Goal: Transaction & Acquisition: Obtain resource

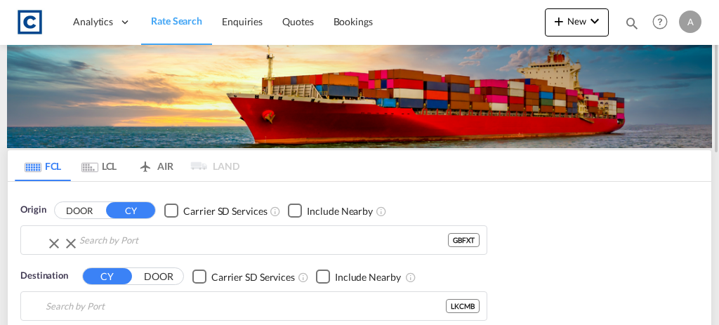
type input "Felixstowe, GBFXT"
type input "Colombo, LKCMB"
click at [260, 236] on input "Felixstowe, GBFXT" at bounding box center [254, 240] width 385 height 21
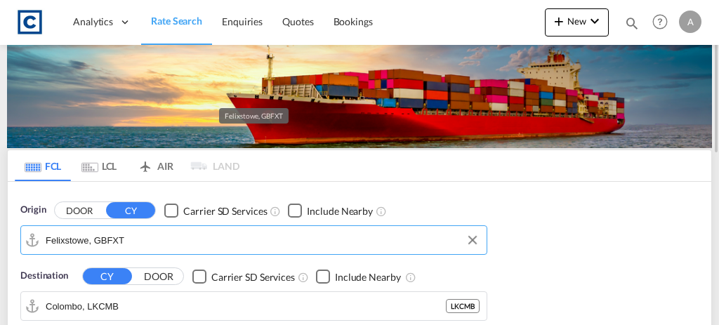
click at [260, 236] on input "Felixstowe, GBFXT" at bounding box center [263, 240] width 434 height 21
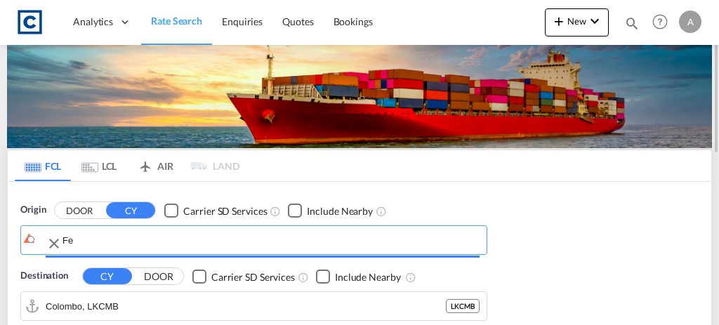
type input "F"
click at [260, 236] on input "Search by Port" at bounding box center [270, 240] width 417 height 21
click at [79, 211] on body "Analytics Dashboard Rate Search Enquiries Quotes Bookings" at bounding box center [359, 162] width 719 height 325
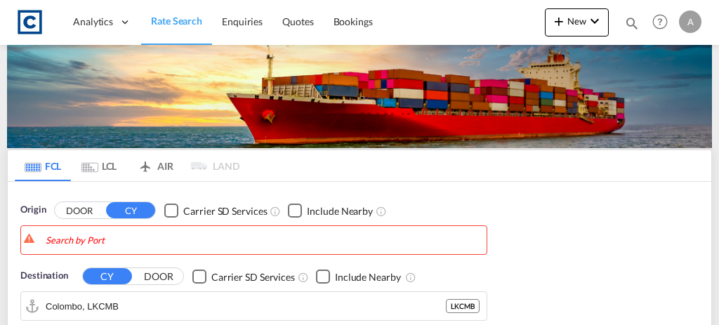
click at [79, 211] on button "DOOR" at bounding box center [79, 211] width 49 height 16
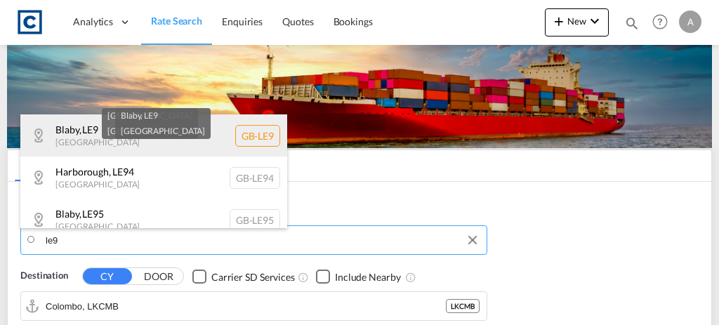
click at [216, 137] on div "Blaby , LE9 [GEOGRAPHIC_DATA] [GEOGRAPHIC_DATA]-LE9" at bounding box center [153, 135] width 267 height 42
type input "GB-LE9, Blaby"
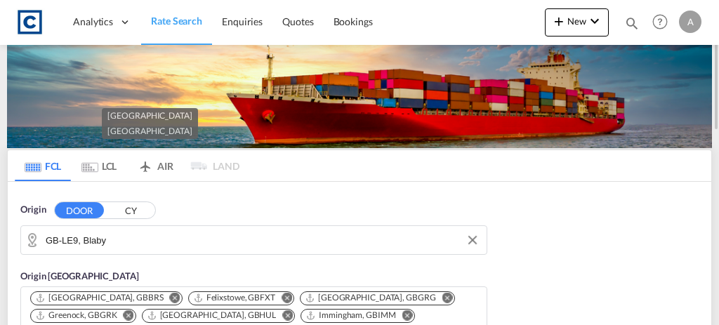
drag, startPoint x: 718, startPoint y: 67, endPoint x: 712, endPoint y: 125, distance: 57.9
click at [716, 125] on div at bounding box center [717, 162] width 3 height 319
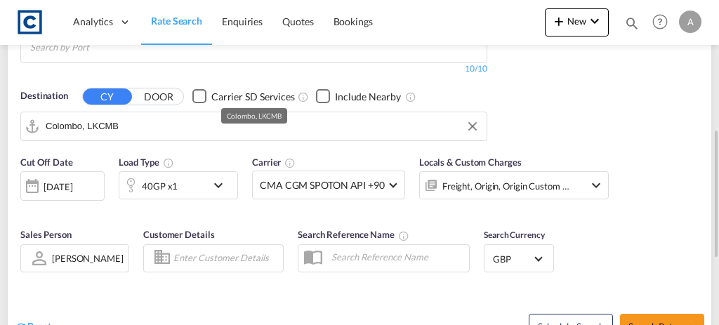
click at [154, 116] on input "Colombo, LKCMB" at bounding box center [263, 126] width 434 height 21
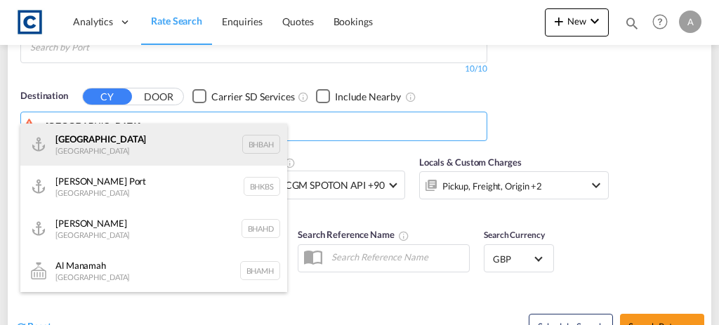
click at [91, 135] on div "Bahrain [GEOGRAPHIC_DATA] [GEOGRAPHIC_DATA]" at bounding box center [153, 145] width 267 height 42
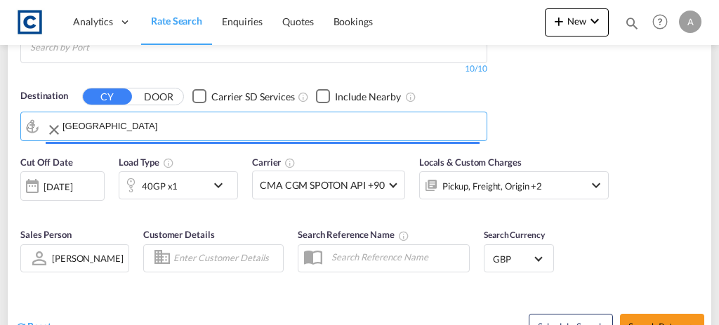
type input "[GEOGRAPHIC_DATA], BHBAH"
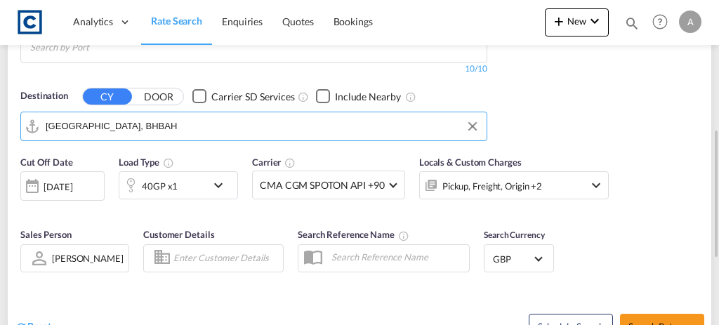
click at [181, 171] on div "40GP x1" at bounding box center [162, 185] width 87 height 28
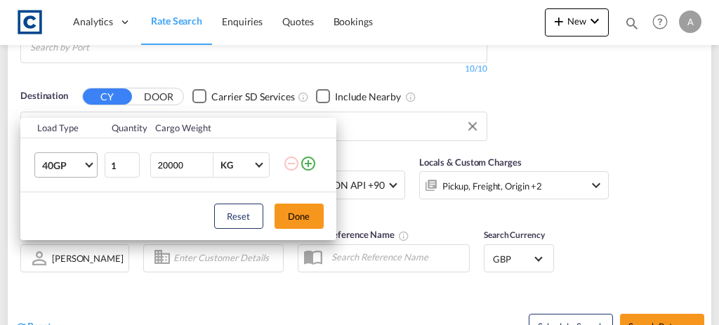
click at [75, 171] on span "40GP" at bounding box center [62, 166] width 41 height 14
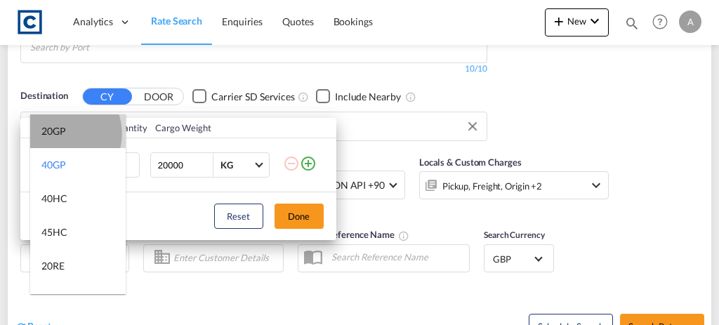
click at [60, 133] on div "20GP" at bounding box center [53, 131] width 25 height 14
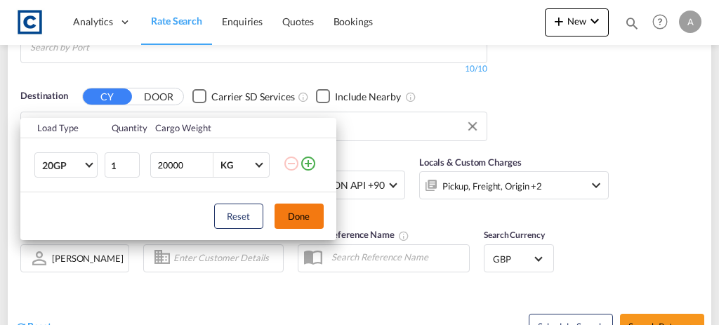
click at [300, 213] on button "Done" at bounding box center [298, 216] width 49 height 25
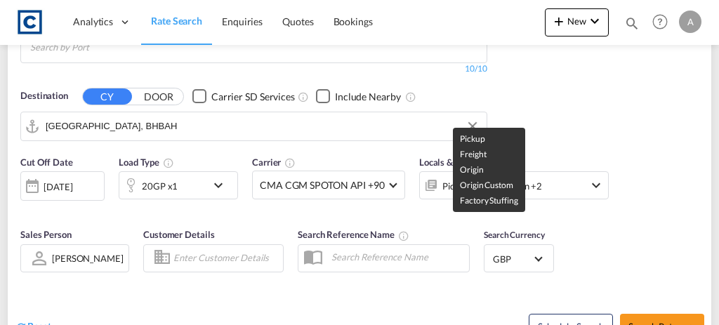
click at [519, 176] on div "Pickup, Freight, Origin +2" at bounding box center [492, 186] width 100 height 20
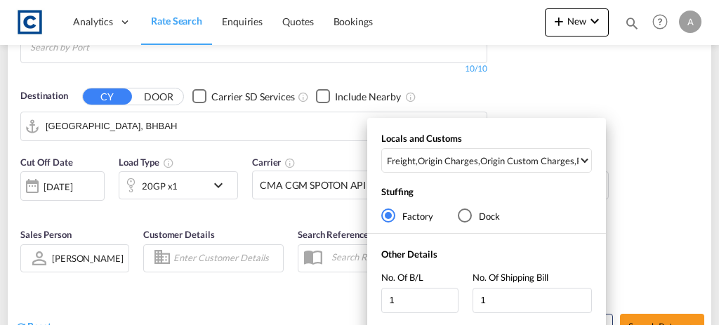
click at [519, 155] on div "Origin Custom Charges" at bounding box center [527, 160] width 94 height 13
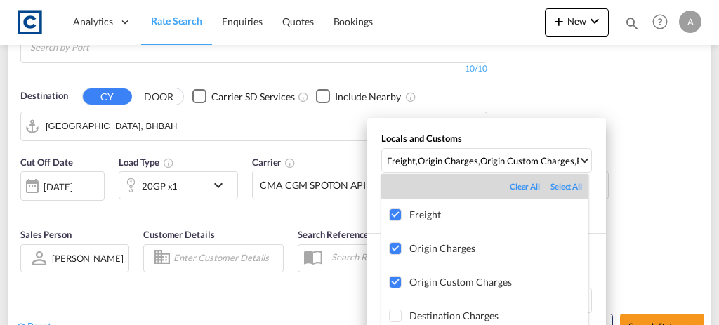
click at [630, 164] on md-backdrop at bounding box center [359, 162] width 719 height 325
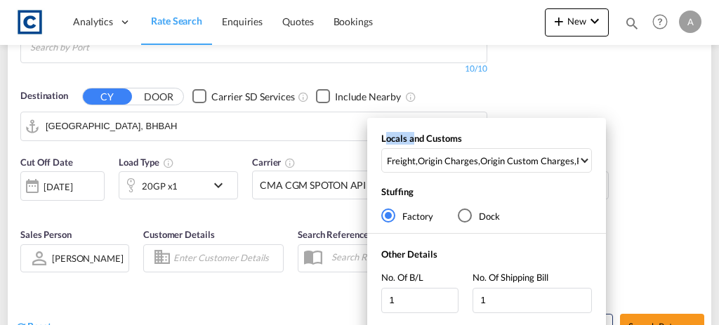
click at [630, 164] on div "Locals and Customs Freight , Origin Charges , Origin Custom Charges , Pickup Ch…" at bounding box center [359, 162] width 719 height 325
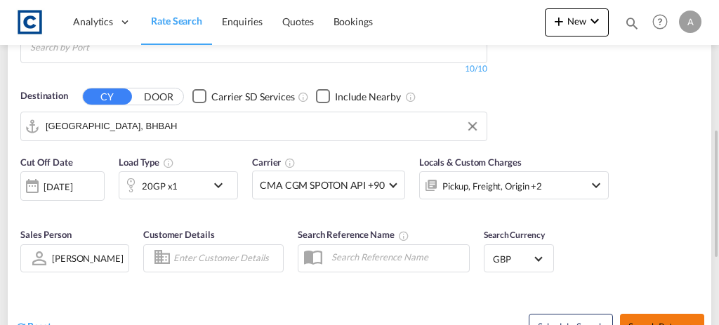
click at [643, 321] on span "Search Rates" at bounding box center [661, 326] width 67 height 11
type input "LE9 to BHBAH / [DATE]"
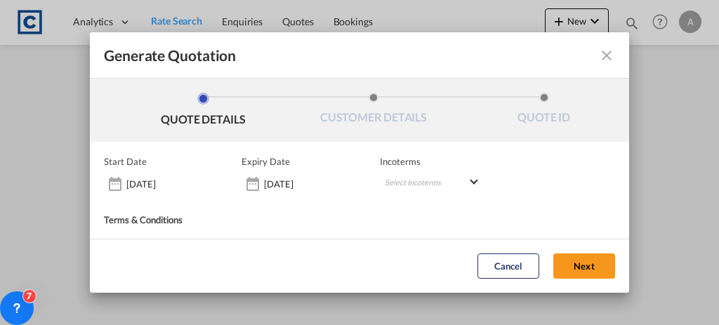
click at [612, 291] on div "Cancel Next" at bounding box center [359, 265] width 539 height 53
click at [567, 264] on button "Next" at bounding box center [584, 266] width 62 height 25
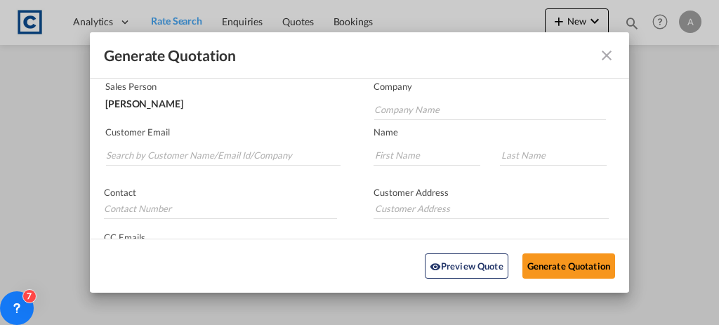
scroll to position [95, 0]
click at [178, 157] on input "Search by Customer Name/Email Id/Company" at bounding box center [223, 154] width 234 height 21
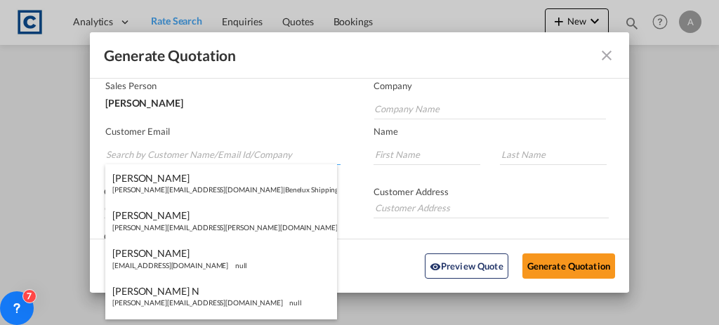
paste input "[PERSON_NAME][EMAIL_ADDRESS][PERSON_NAME][DOMAIN_NAME]"
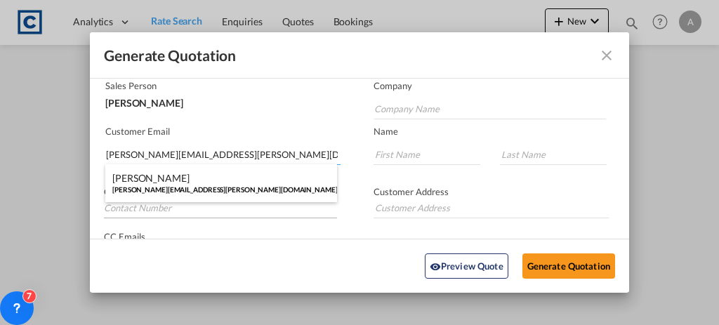
type input "[PERSON_NAME][EMAIL_ADDRESS][PERSON_NAME][DOMAIN_NAME]"
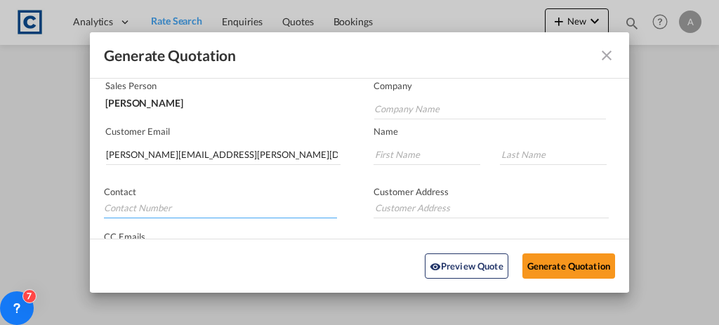
click at [236, 206] on input "Generate QuotationQUOTE ..." at bounding box center [220, 207] width 233 height 21
click at [241, 156] on input "[PERSON_NAME][EMAIL_ADDRESS][PERSON_NAME][DOMAIN_NAME]" at bounding box center [223, 154] width 234 height 21
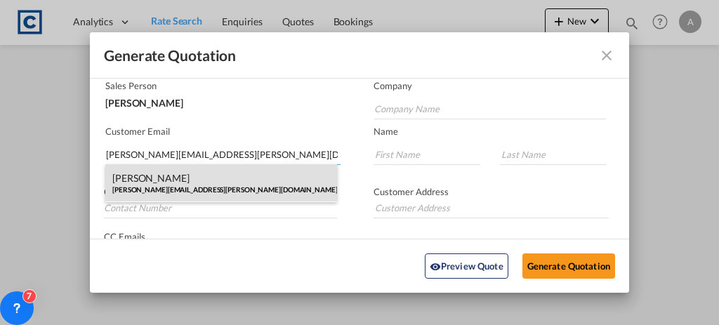
click at [252, 184] on div "[PERSON_NAME] [PERSON_NAME][EMAIL_ADDRESS][PERSON_NAME][DOMAIN_NAME] | [PERSON_…" at bounding box center [221, 183] width 232 height 38
type input "[PERSON_NAME] Logisitcs"
type input "[PERSON_NAME]"
type input "Locarno"
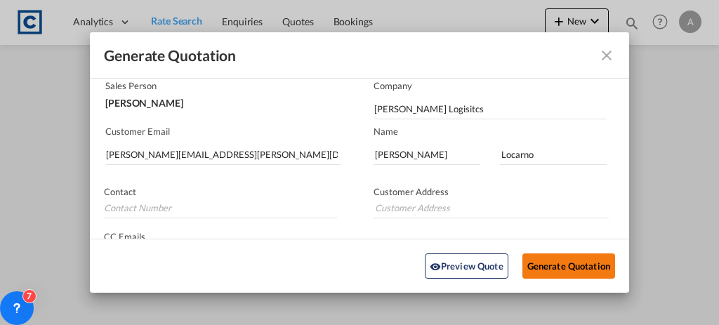
click at [550, 261] on button "Generate Quotation" at bounding box center [568, 265] width 93 height 25
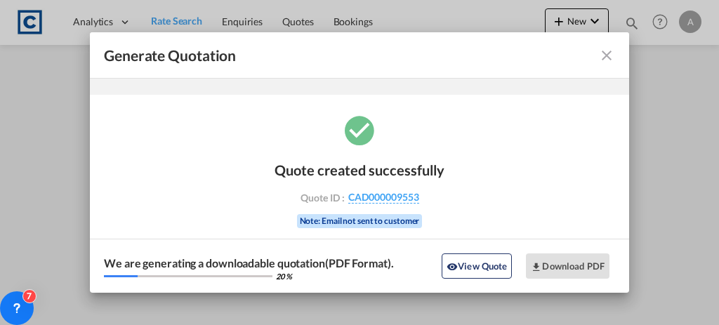
scroll to position [46, 0]
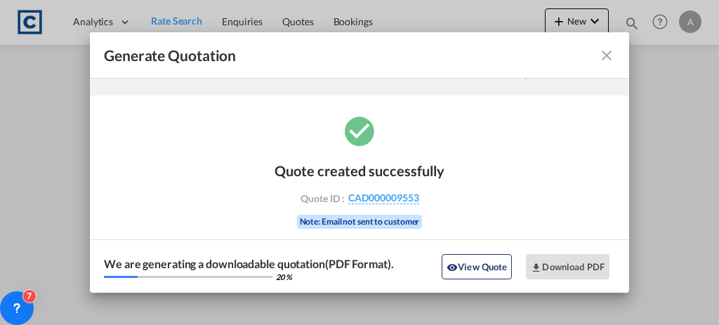
click at [540, 232] on div "Quote created successfully Quote ID : CAD000009553 Note: Email not sent to cust…" at bounding box center [359, 203] width 539 height 180
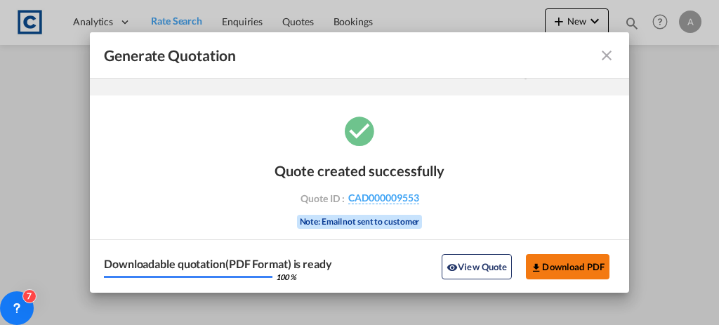
click at [548, 274] on button "Download PDF" at bounding box center [568, 266] width 84 height 25
